Goal: Task Accomplishment & Management: Manage account settings

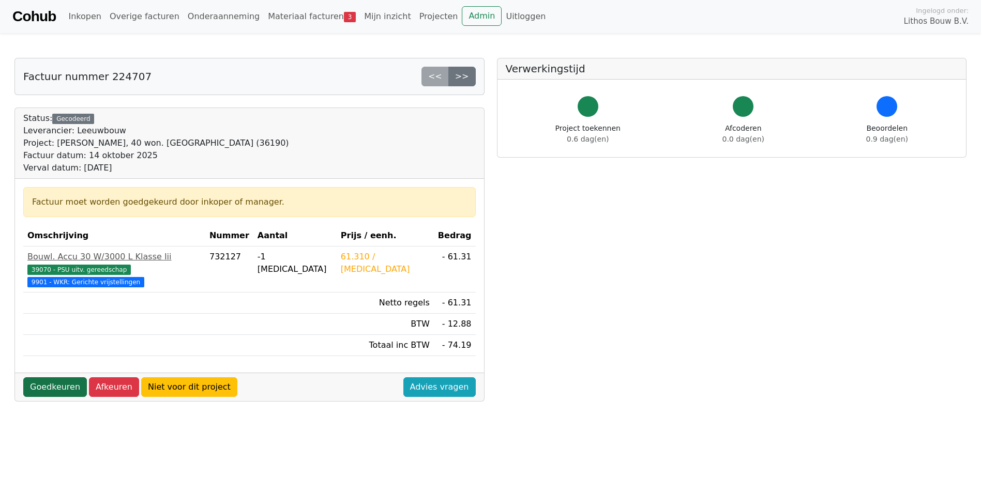
click at [66, 377] on link "Goedkeuren" at bounding box center [55, 387] width 64 height 20
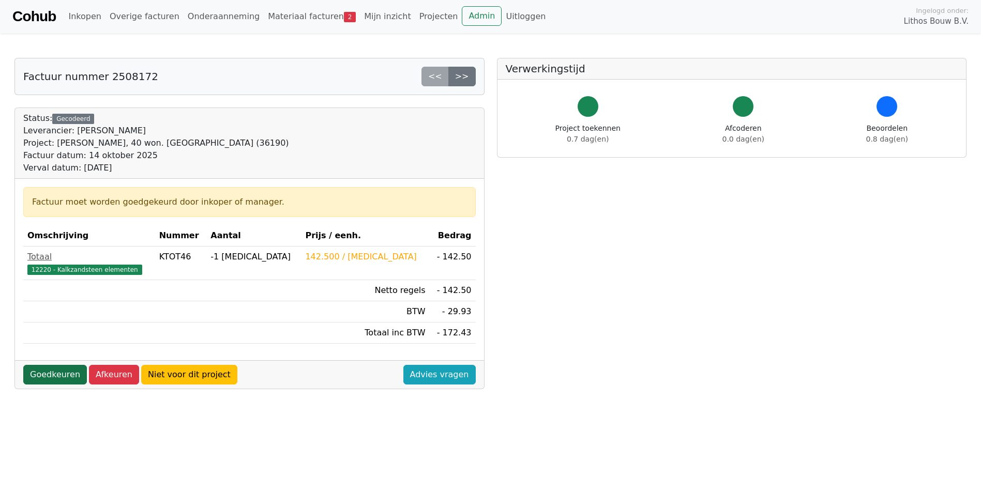
click at [77, 377] on link "Goedkeuren" at bounding box center [55, 375] width 64 height 20
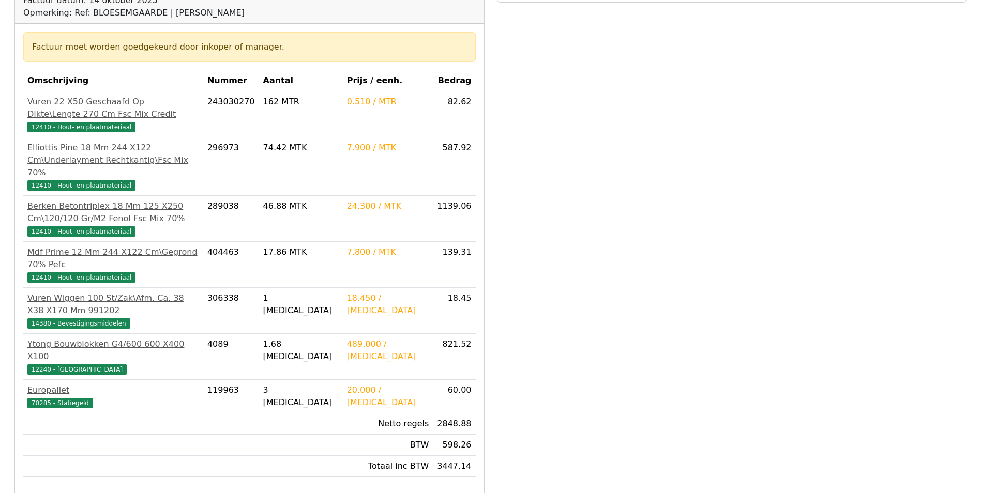
scroll to position [207, 0]
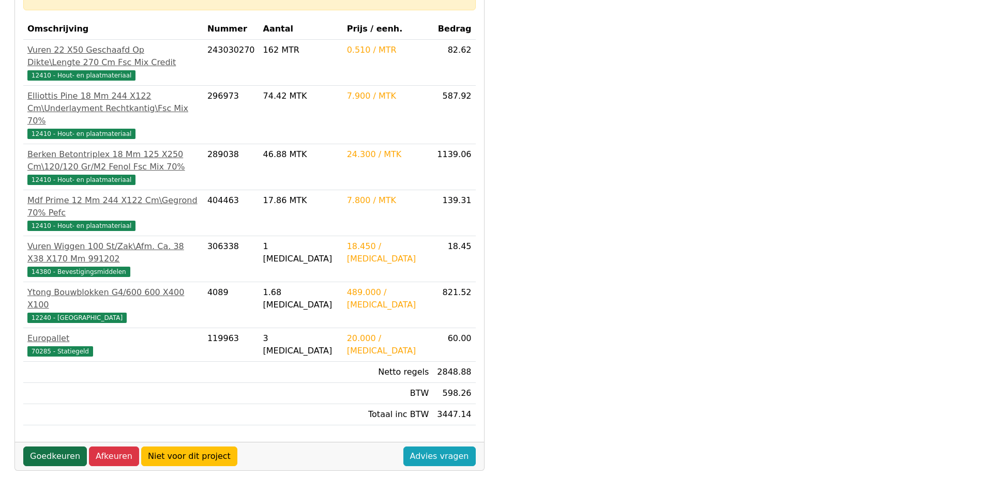
click at [45, 447] on link "Goedkeuren" at bounding box center [55, 457] width 64 height 20
